Goal: Find specific fact: Find specific fact

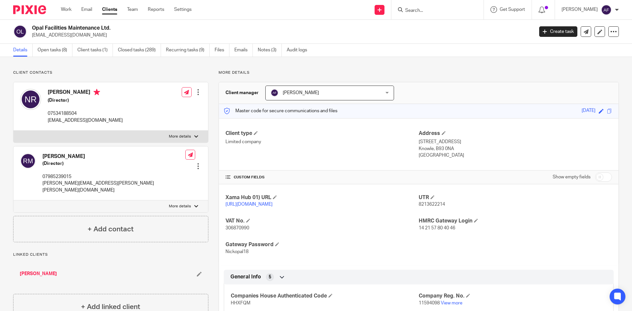
click at [453, 14] on input "Search" at bounding box center [434, 11] width 59 height 6
type input "rjd"
click at [459, 30] on link at bounding box center [461, 28] width 116 height 15
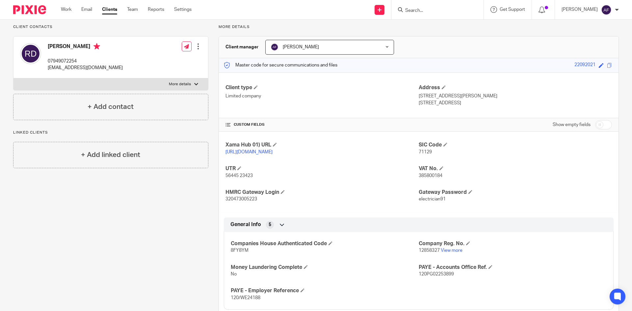
scroll to position [66, 0]
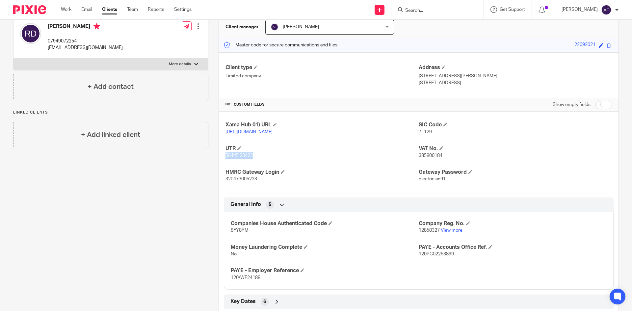
drag, startPoint x: 251, startPoint y: 164, endPoint x: 224, endPoint y: 165, distance: 27.0
click at [226, 159] on p "56445 23423" at bounding box center [322, 156] width 193 height 7
copy span "56445 23423"
click at [338, 174] on div "Xama Hub 01) URL https://platform.xamatech.com/portal/crm/clients/6e351790-5b83…" at bounding box center [419, 152] width 400 height 81
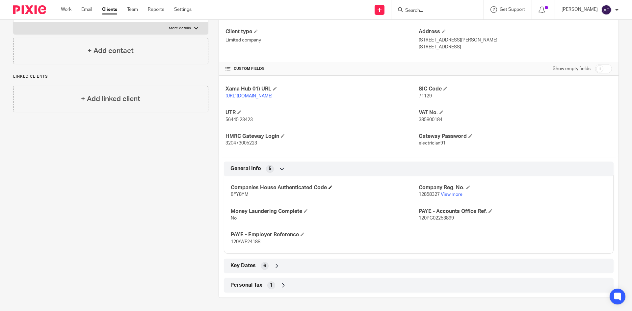
scroll to position [108, 0]
drag, startPoint x: 263, startPoint y: 243, endPoint x: 230, endPoint y: 243, distance: 33.6
click at [228, 244] on div "Companies House Authenticated Code 8FY8YM Company Reg. No. 12858327 View more M…" at bounding box center [419, 212] width 390 height 83
copy span "120/WE24188"
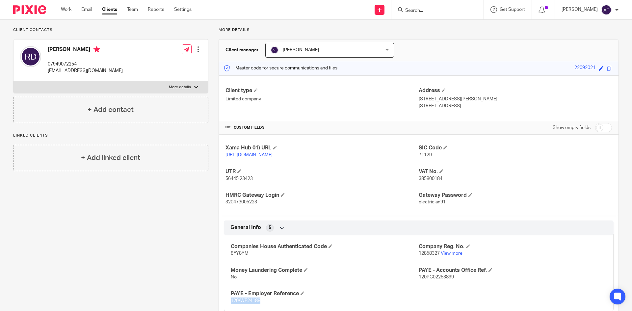
scroll to position [0, 0]
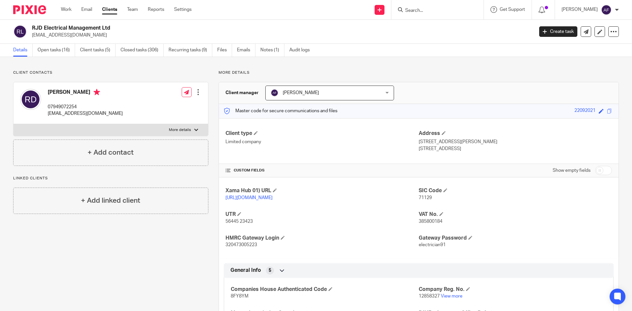
click at [450, 13] on input "Search" at bounding box center [434, 11] width 59 height 6
type input "willow"
click at [455, 30] on link at bounding box center [450, 28] width 95 height 15
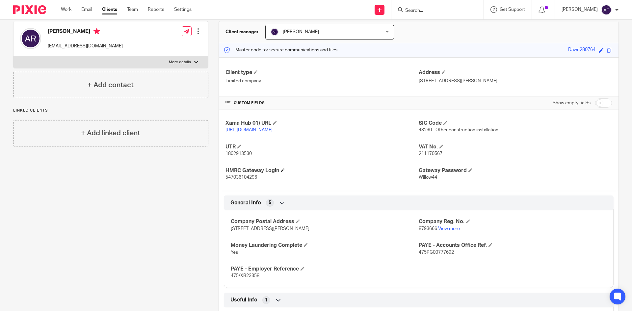
scroll to position [66, 0]
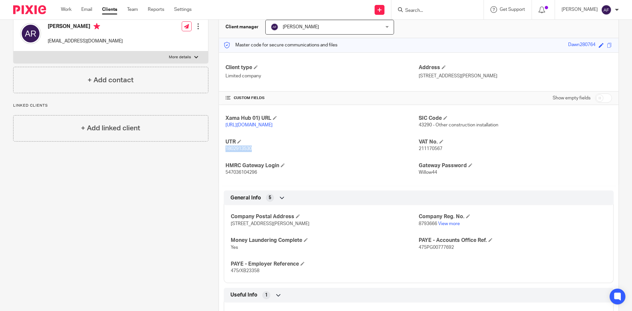
drag, startPoint x: 253, startPoint y: 158, endPoint x: 222, endPoint y: 156, distance: 30.7
click at [222, 156] on div "Xama Hub 01) URL https://platform.xamatech.com/portal/crm/clients/9205a400-5b83…" at bounding box center [419, 145] width 400 height 81
copy span "1802913530"
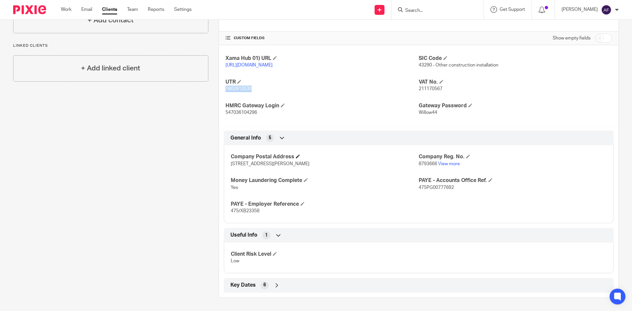
scroll to position [132, 0]
drag, startPoint x: 261, startPoint y: 213, endPoint x: 229, endPoint y: 213, distance: 32.0
click at [231, 213] on p "475/XB23358" at bounding box center [325, 211] width 188 height 7
copy span "475/XB23358"
